Goal: Information Seeking & Learning: Find specific fact

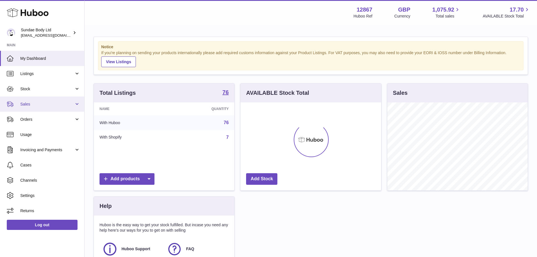
scroll to position [88, 141]
drag, startPoint x: 44, startPoint y: 108, endPoint x: 45, endPoint y: 111, distance: 3.7
click at [44, 108] on link "Sales" at bounding box center [42, 103] width 84 height 15
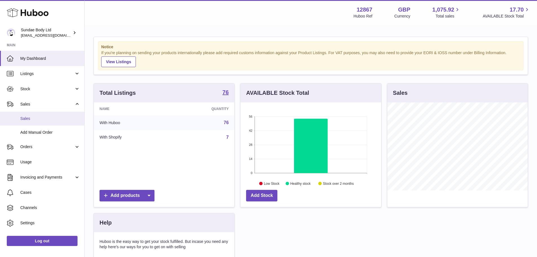
click at [47, 117] on span "Sales" at bounding box center [50, 118] width 60 height 5
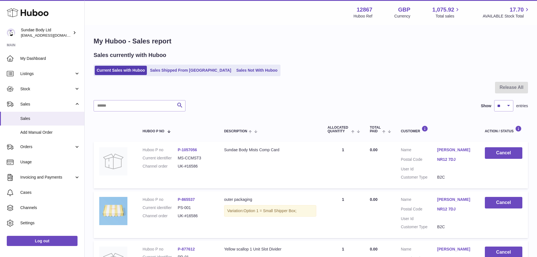
click at [189, 67] on link "Sales Shipped From [GEOGRAPHIC_DATA]" at bounding box center [190, 70] width 85 height 9
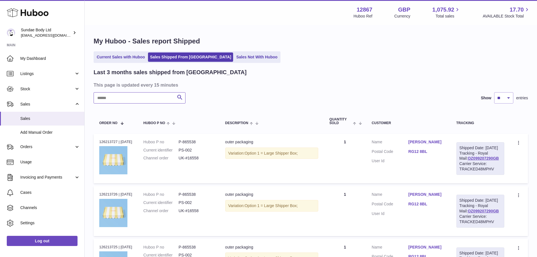
click at [135, 98] on input "text" at bounding box center [140, 97] width 92 height 11
paste input "*******"
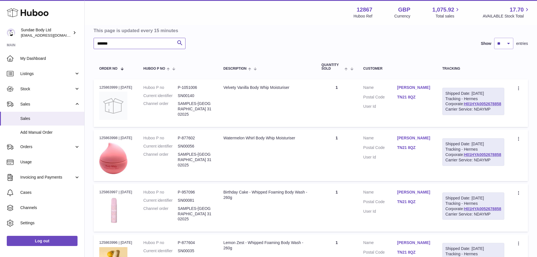
scroll to position [56, 0]
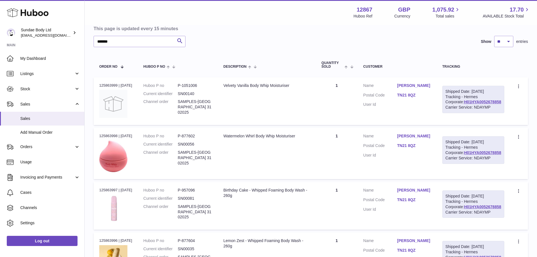
click at [416, 99] on dd "TN21 8QZ" at bounding box center [414, 95] width 34 height 7
click at [416, 95] on link "TN21 8QZ" at bounding box center [414, 94] width 34 height 5
click at [372, 121] on div at bounding box center [268, 128] width 537 height 257
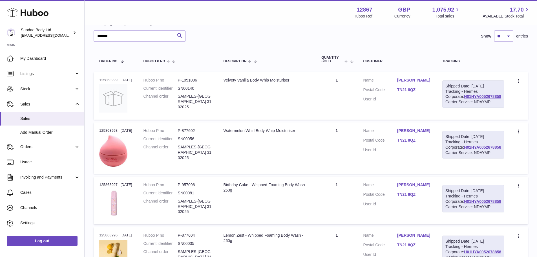
scroll to position [0, 0]
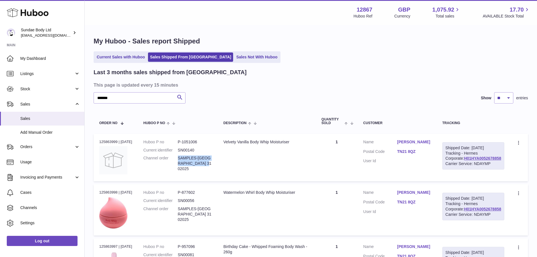
drag, startPoint x: 212, startPoint y: 162, endPoint x: 181, endPoint y: 159, distance: 30.8
click at [181, 159] on dd "SAMPLES-NETHERLANDS 3102025" at bounding box center [195, 163] width 34 height 16
copy dd "SAMPLES-NETHERLANDS 3102025"
click at [121, 100] on input "*******" at bounding box center [140, 97] width 92 height 11
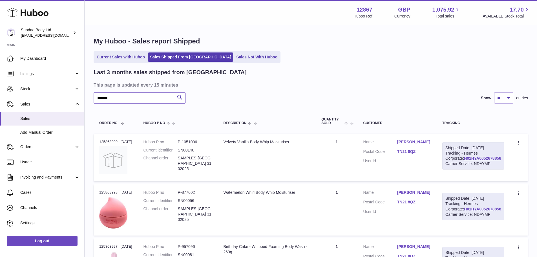
paste input "**********"
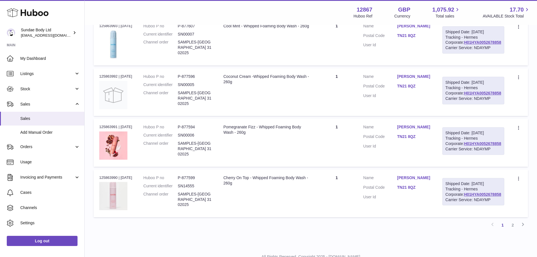
scroll to position [567, 0]
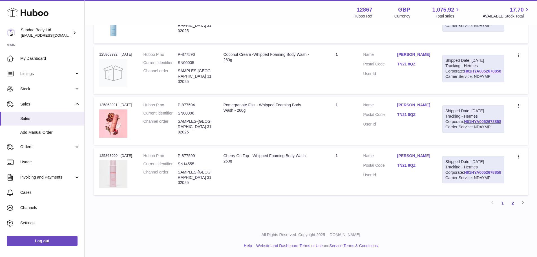
type input "**********"
click at [513, 205] on link "2" at bounding box center [512, 203] width 10 height 10
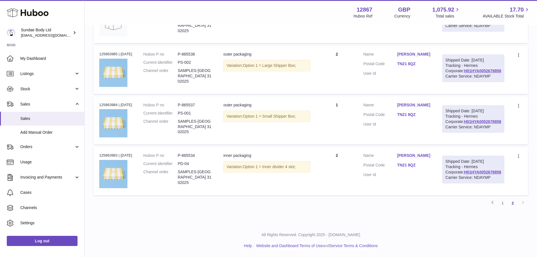
scroll to position [350, 0]
click at [504, 203] on link "1" at bounding box center [502, 203] width 10 height 10
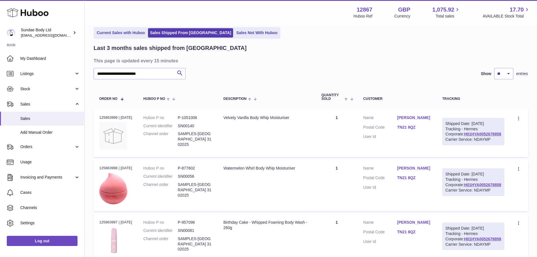
scroll to position [56, 0]
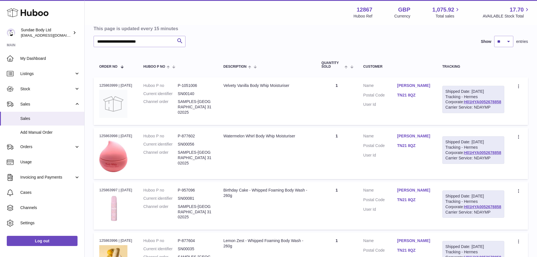
click at [115, 83] on div "Order no 125863999 | 3rd Oct" at bounding box center [115, 85] width 33 height 5
copy div "125863999"
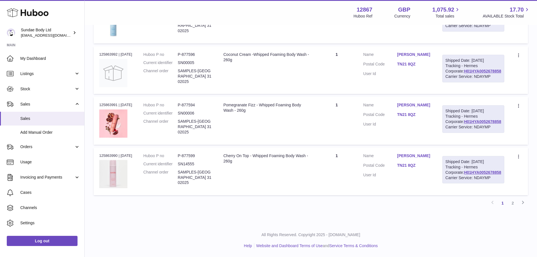
scroll to position [567, 0]
click at [514, 204] on link "2" at bounding box center [512, 203] width 10 height 10
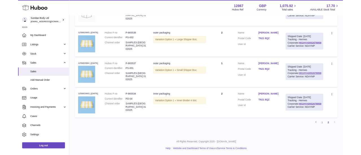
scroll to position [376, 0]
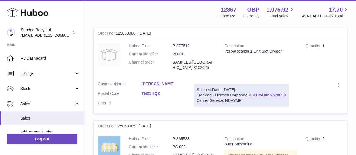
click at [157, 87] on dl "Customer Name Ross Delmon Postal Code TN21 8QZ User Id" at bounding box center [141, 94] width 87 height 27
click at [161, 85] on dd "Ross Delmon" at bounding box center [164, 84] width 44 height 7
click at [159, 84] on link "Ross Delmon" at bounding box center [164, 83] width 44 height 5
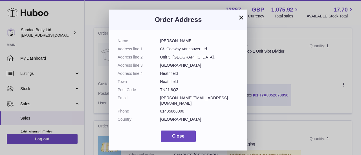
drag, startPoint x: 160, startPoint y: 41, endPoint x: 188, endPoint y: 88, distance: 54.8
click at [188, 88] on dl "Name Ross Delmon Address line 1 C/- Ceewhy Vancouver Ltd Address line 2 Unit 3,…" at bounding box center [177, 81] width 121 height 87
copy dl "Ross Delmon Address line 1 C/- Ceewhy Vancouver Ltd Address line 2 Unit 3, Crow…"
